Goal: Task Accomplishment & Management: Manage account settings

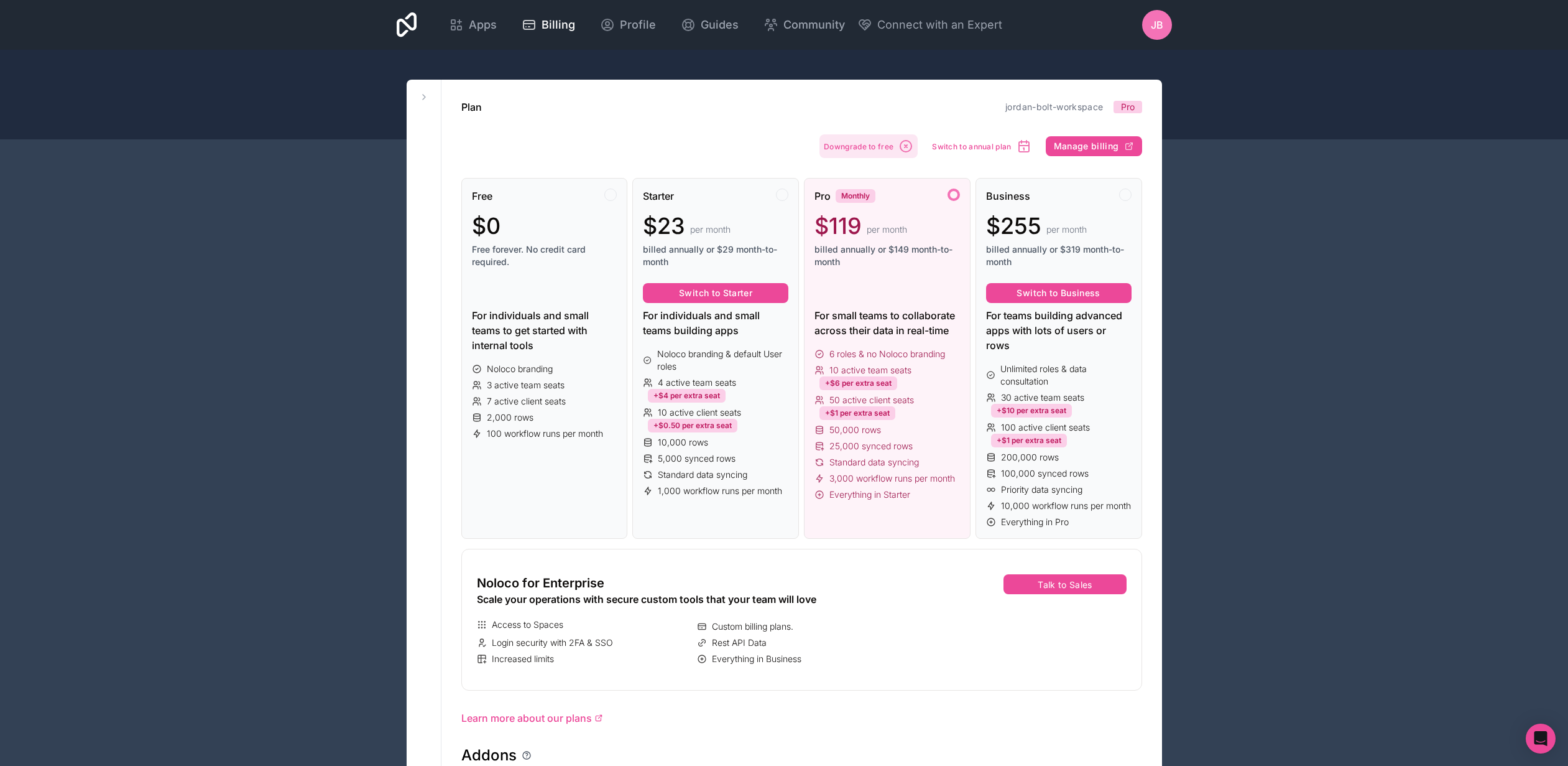
click at [877, 146] on span "Downgrade to free" at bounding box center [859, 146] width 70 height 9
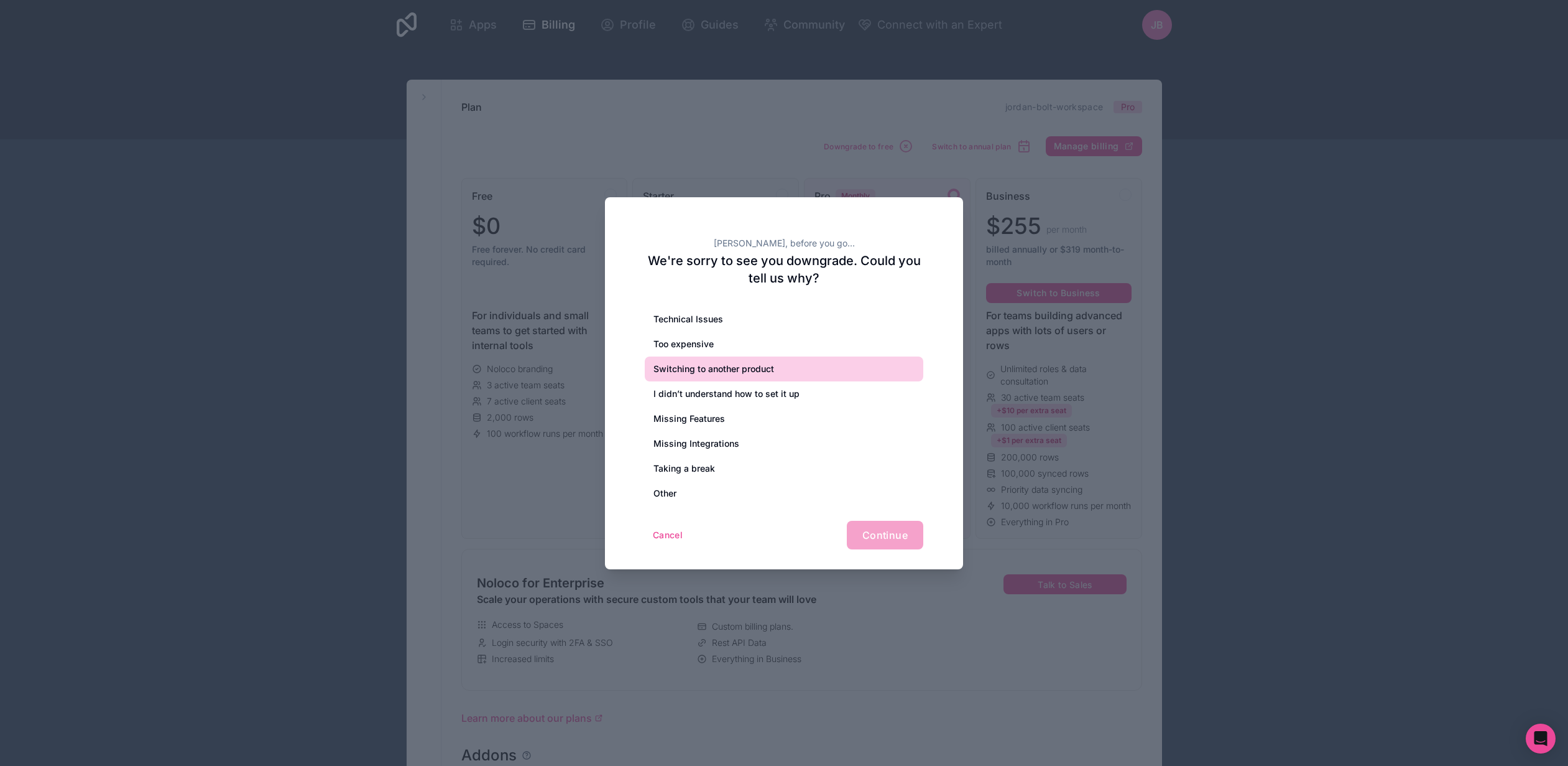
click at [705, 368] on div "Switching to another product" at bounding box center [784, 369] width 278 height 25
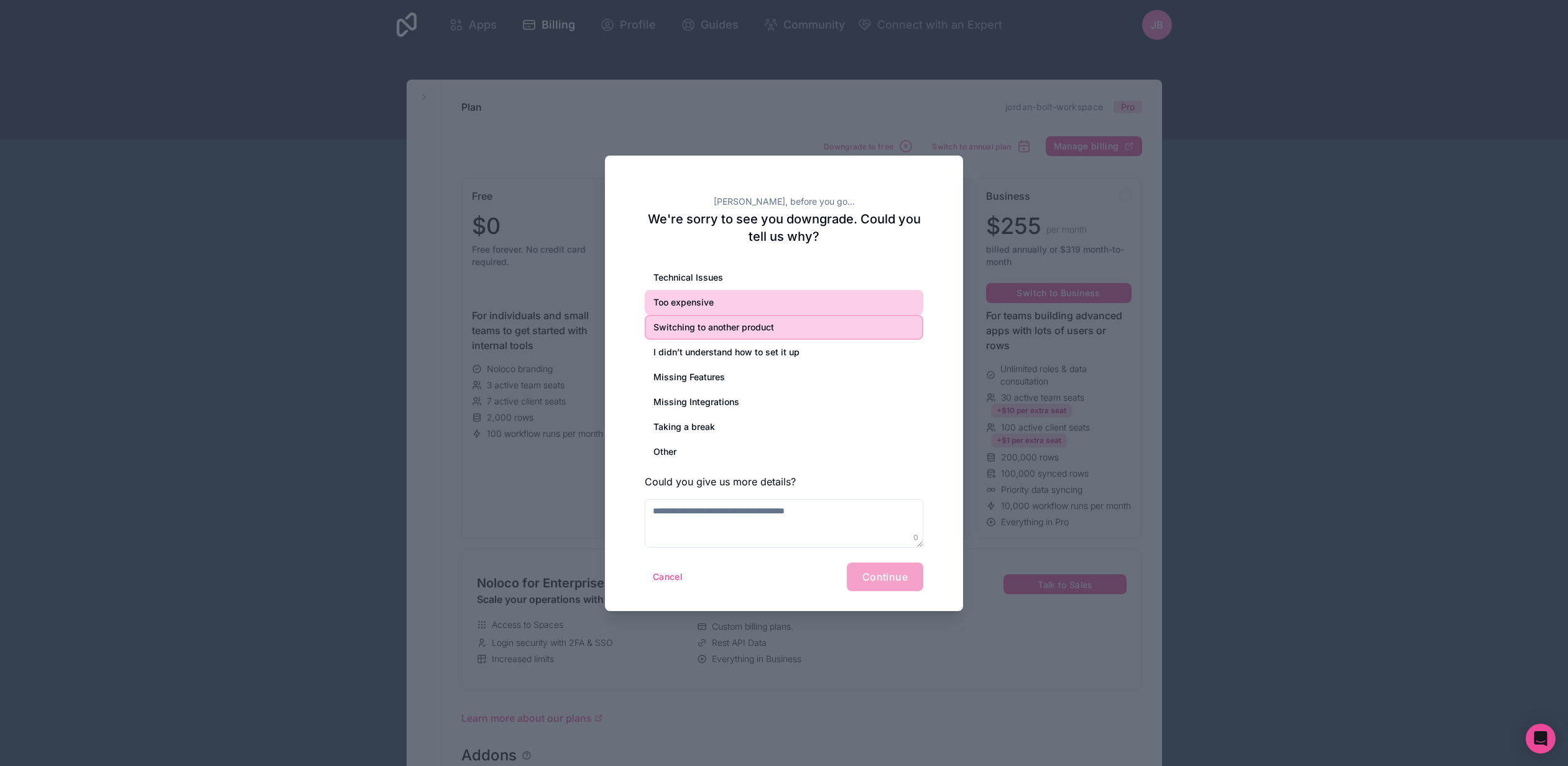
click at [702, 300] on div "Too expensive" at bounding box center [784, 302] width 278 height 25
click at [702, 331] on div "Switching to another product" at bounding box center [784, 327] width 278 height 25
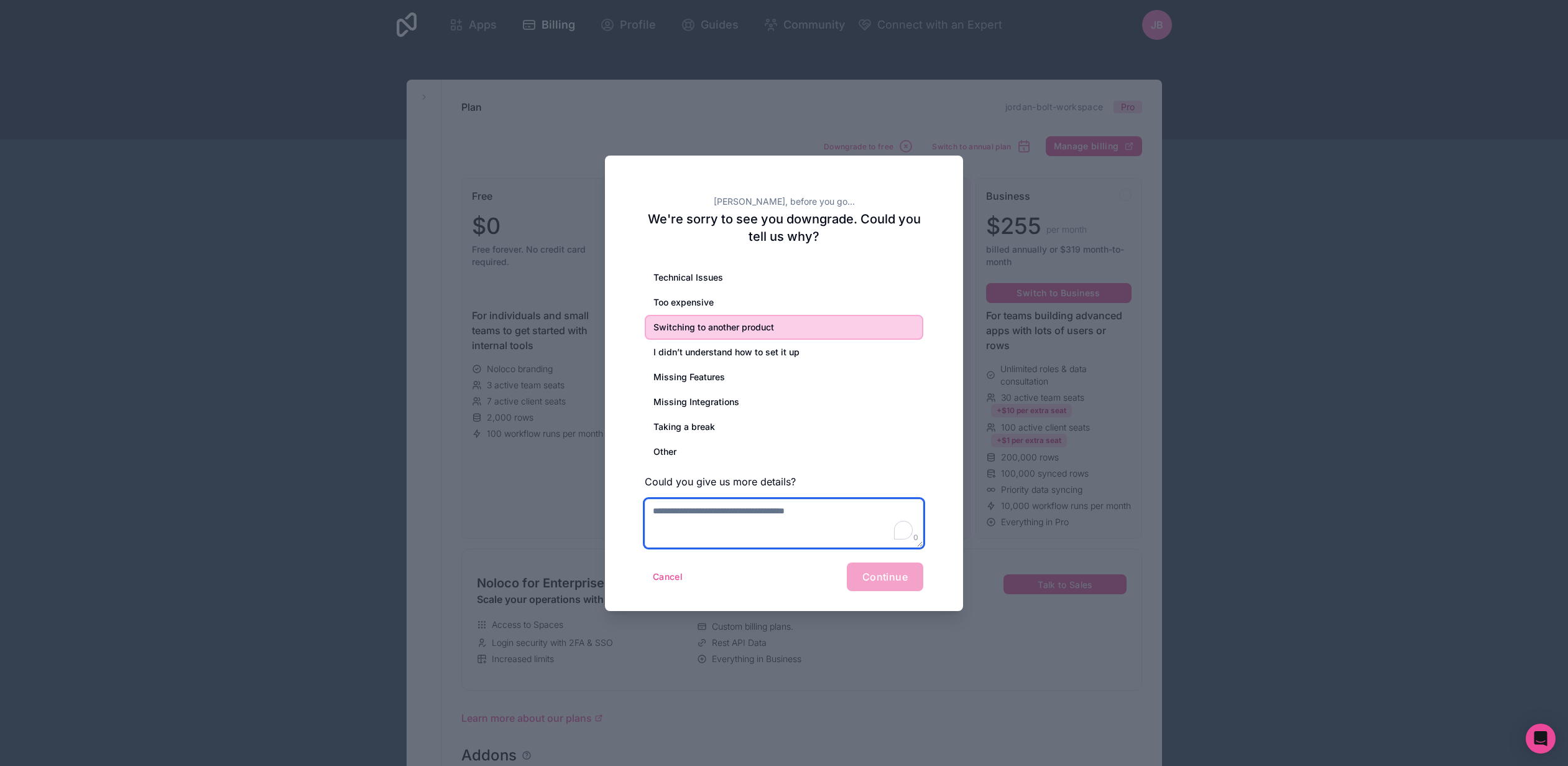
click at [710, 516] on textarea "To enrich screen reader interactions, please activate Accessibility in Grammarl…" at bounding box center [784, 524] width 278 height 49
type textarea "*"
type textarea "**********"
click at [894, 572] on span "Continue" at bounding box center [885, 576] width 45 height 13
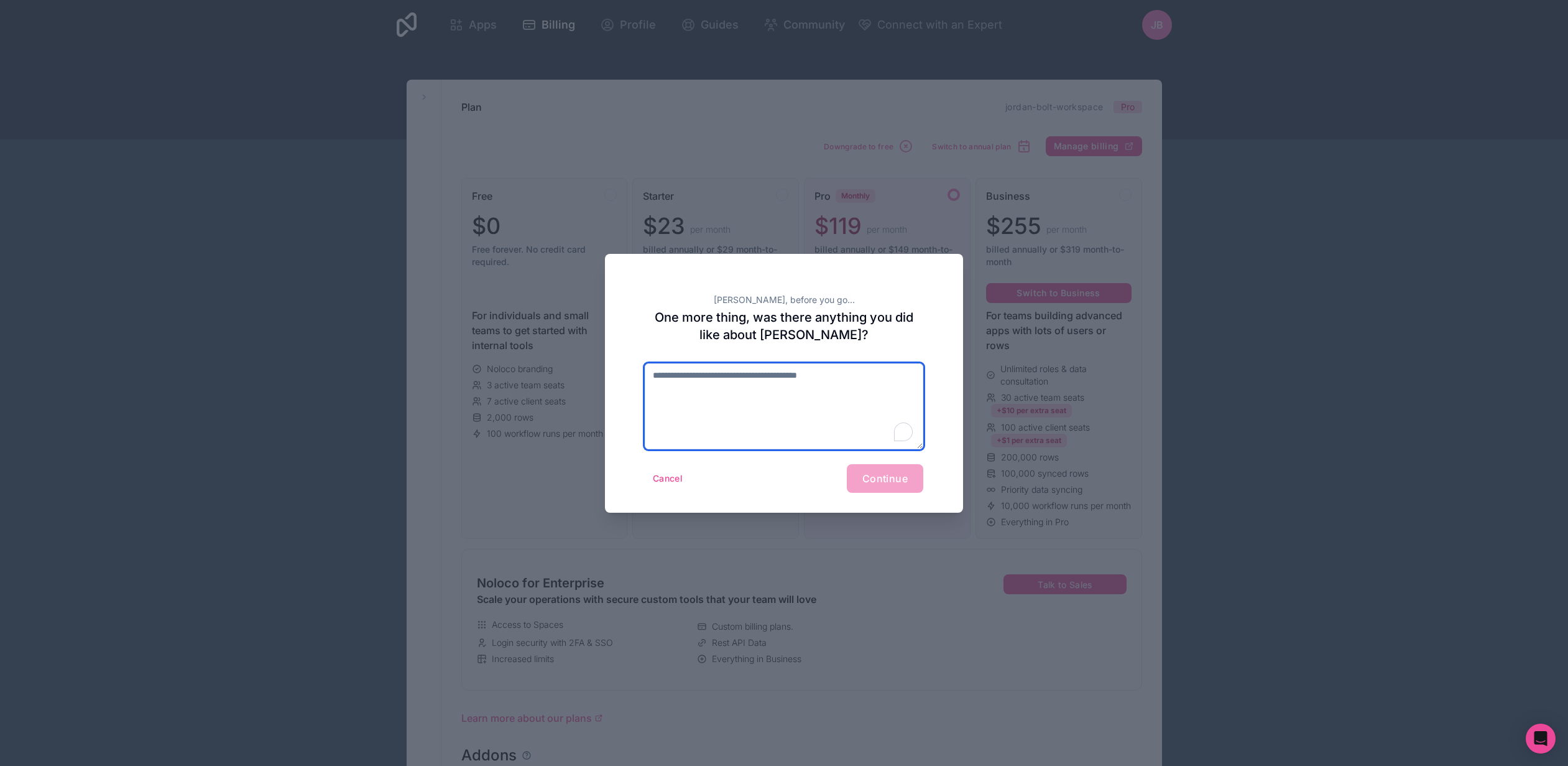
click at [681, 375] on textarea "To enrich screen reader interactions, please activate Accessibility in Grammarl…" at bounding box center [784, 406] width 278 height 86
type textarea "**********"
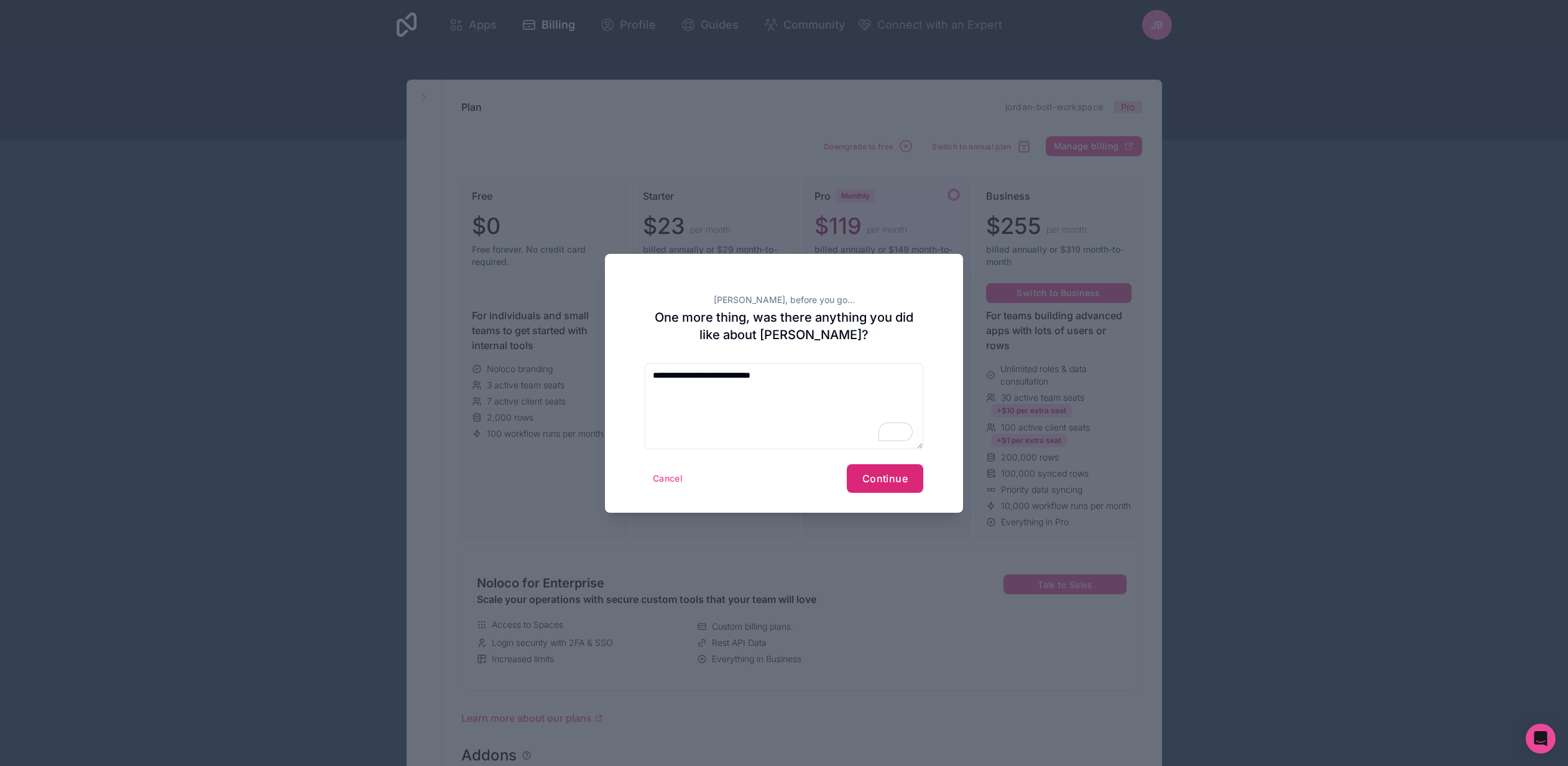
click at [872, 489] on button "Continue" at bounding box center [885, 478] width 76 height 28
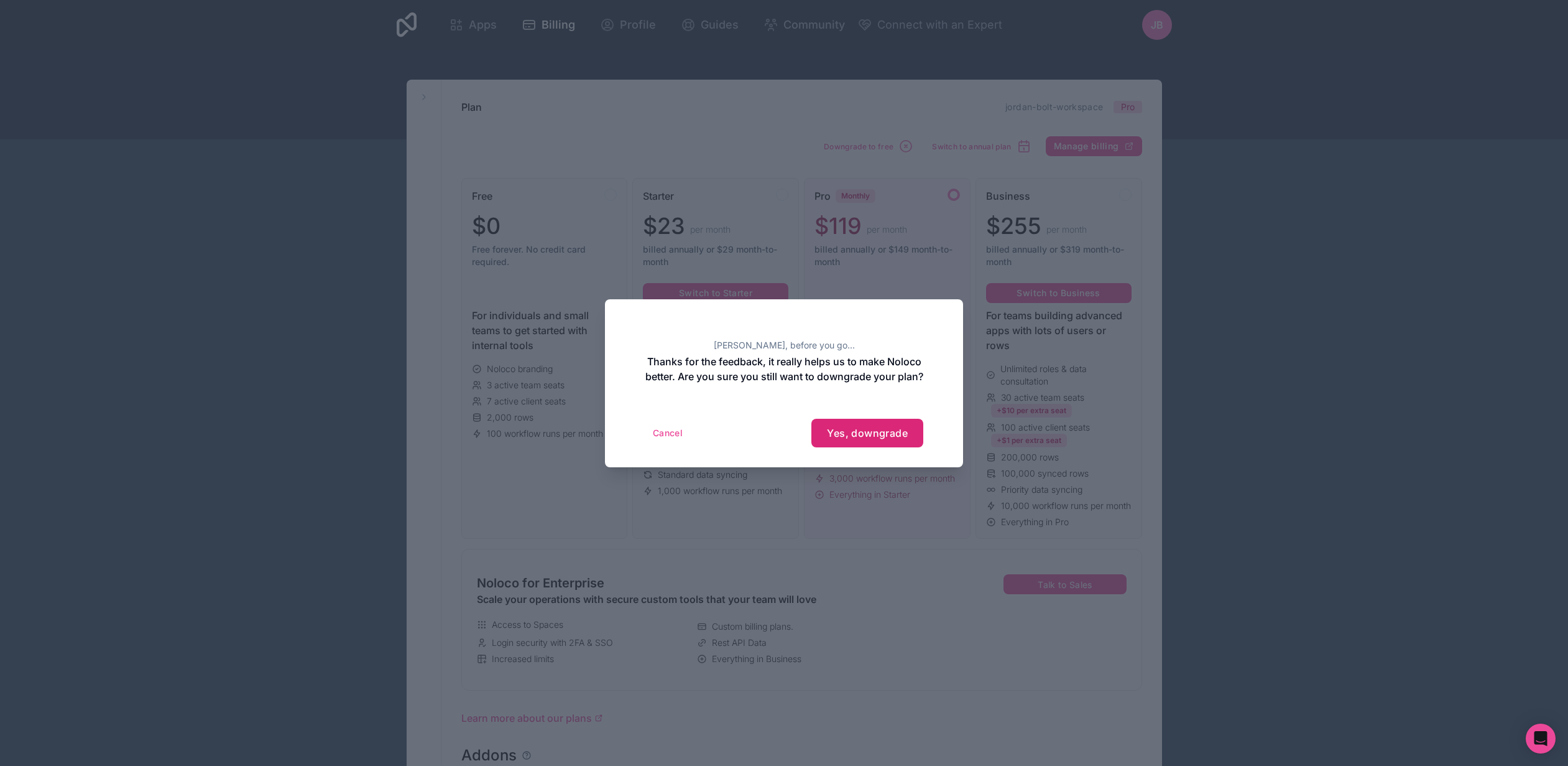
click at [873, 433] on button "Yes, downgrade" at bounding box center [868, 433] width 112 height 28
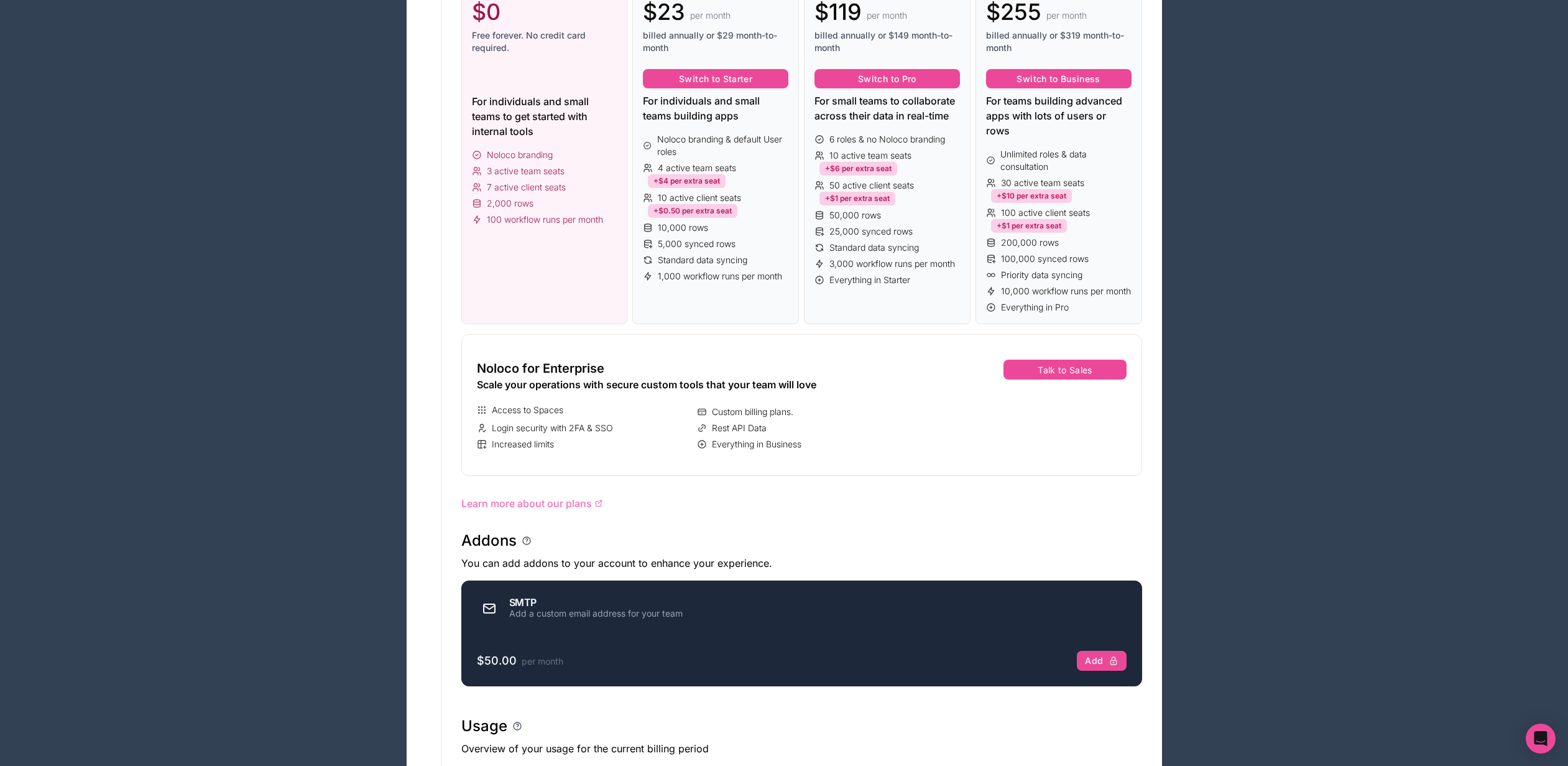
scroll to position [9, 0]
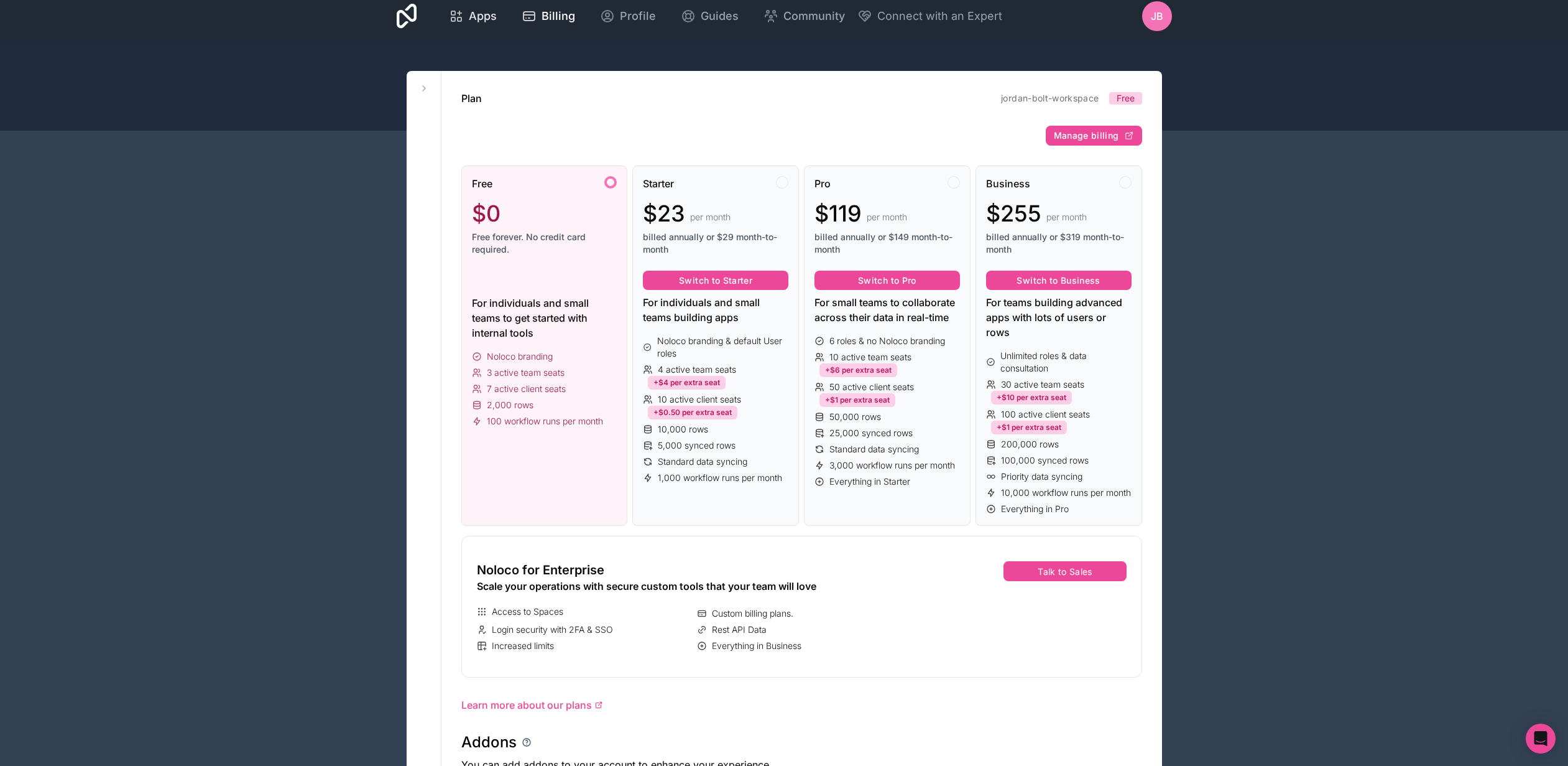
click at [487, 19] on span "Apps" at bounding box center [483, 16] width 28 height 17
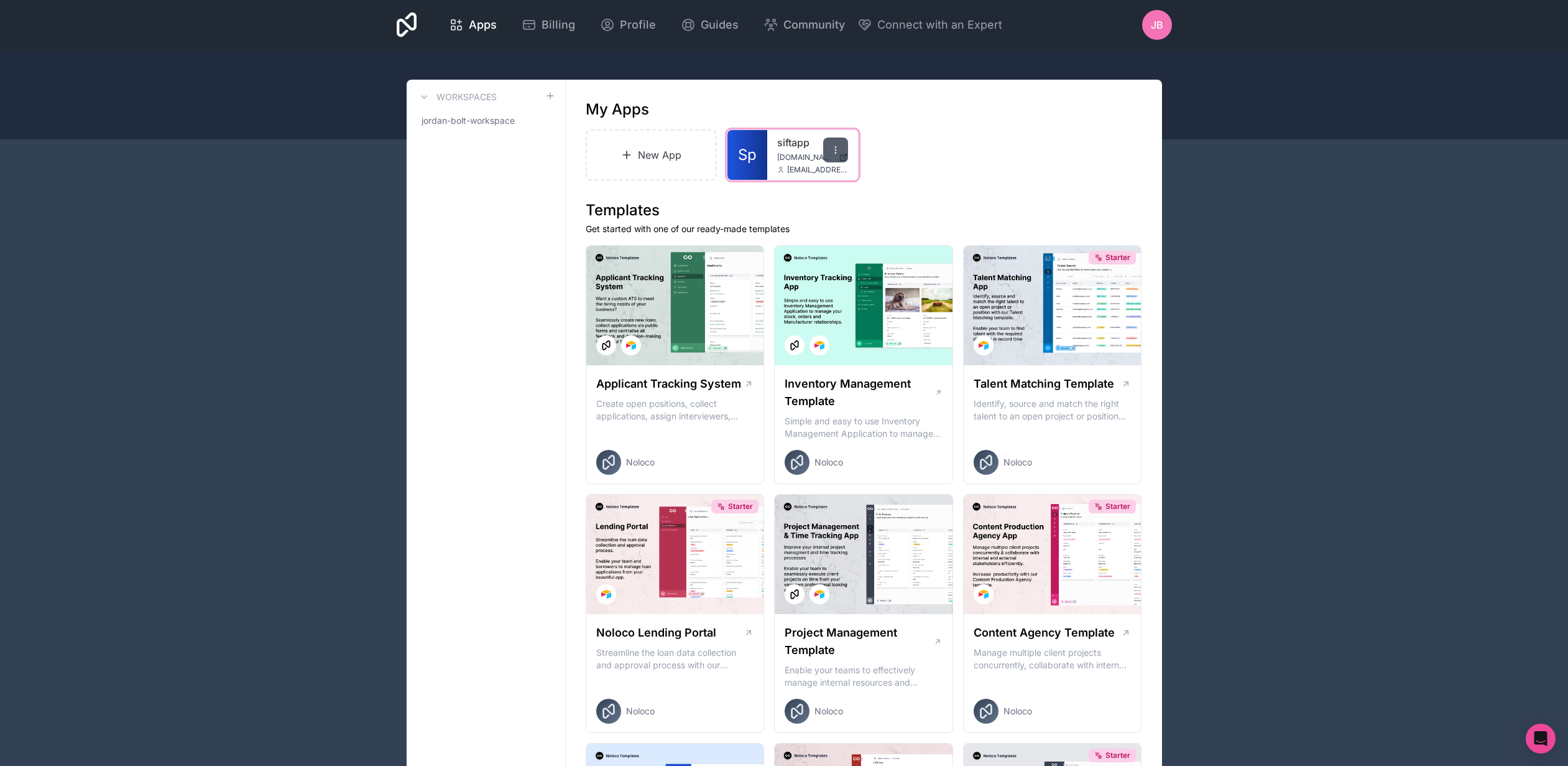
click at [837, 155] on div at bounding box center [836, 150] width 25 height 25
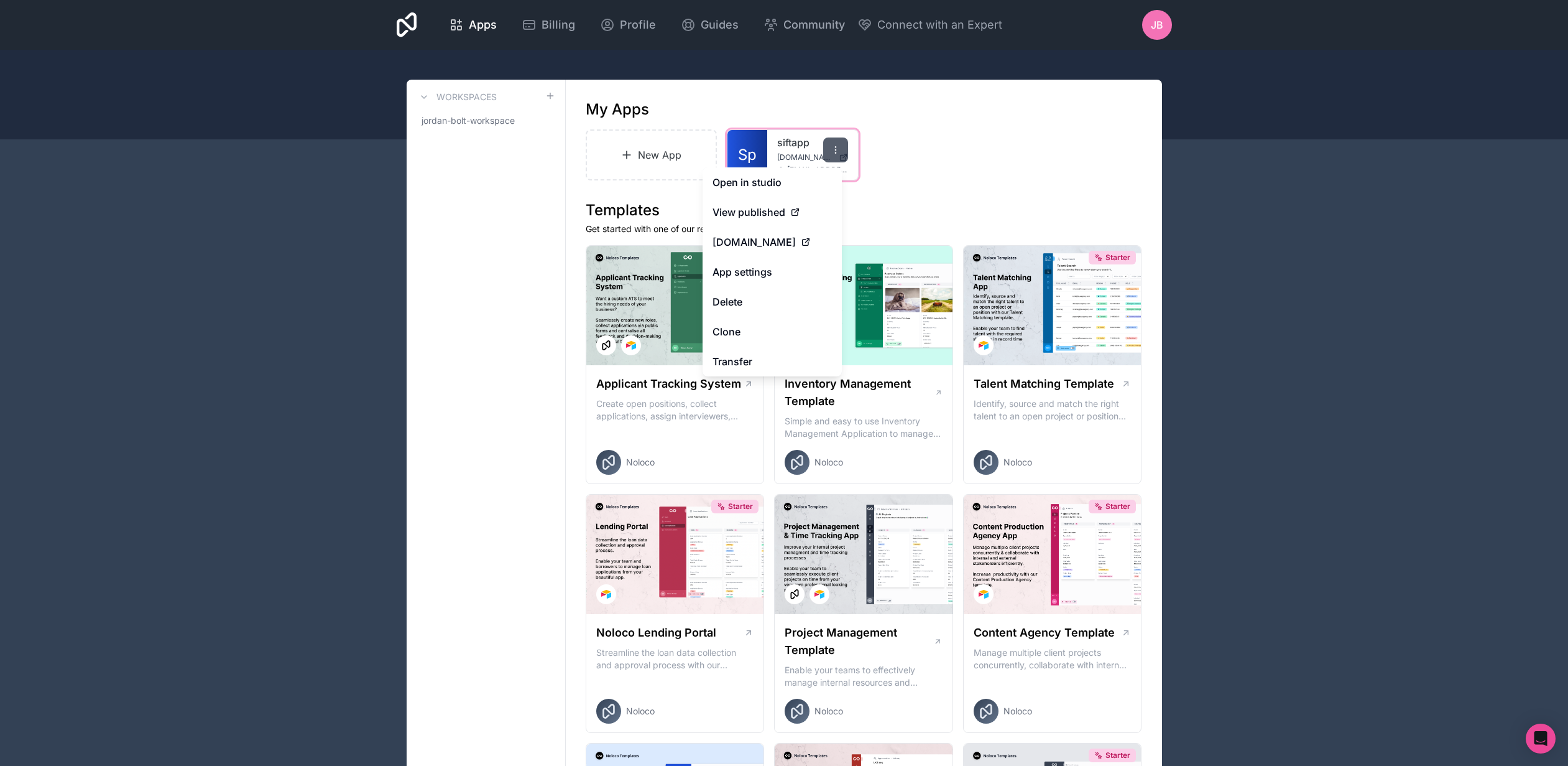
click at [836, 153] on icon at bounding box center [835, 152] width 1 height 1
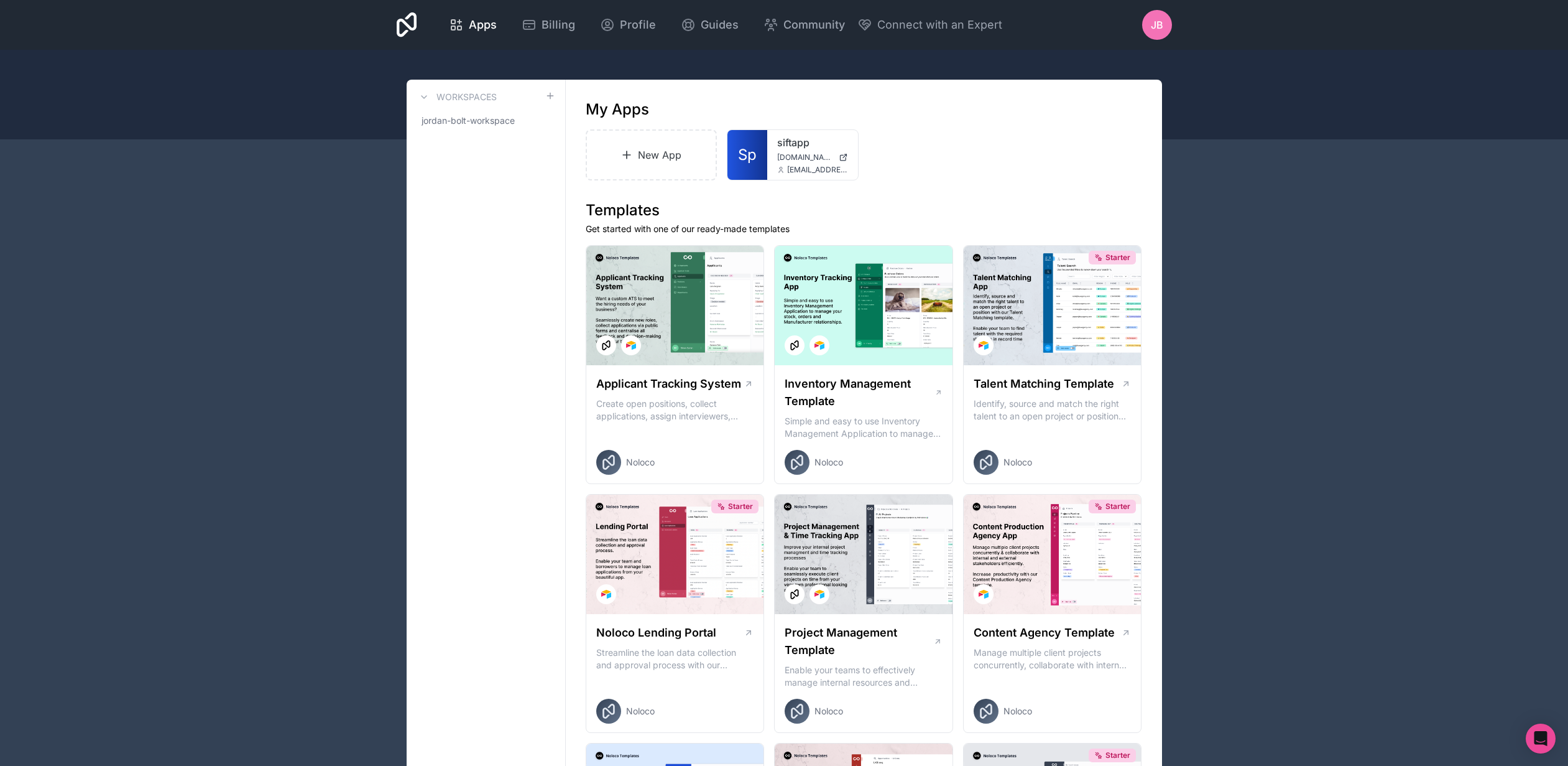
click at [1003, 137] on div "New App Sp siftapp [DOMAIN_NAME] [EMAIL_ADDRESS][DOMAIN_NAME]" at bounding box center [864, 154] width 556 height 51
